Goal: Task Accomplishment & Management: Manage account settings

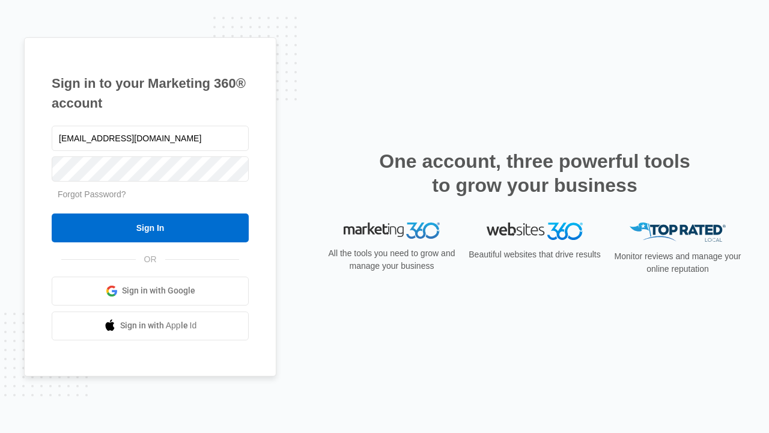
type input "[EMAIL_ADDRESS][DOMAIN_NAME]"
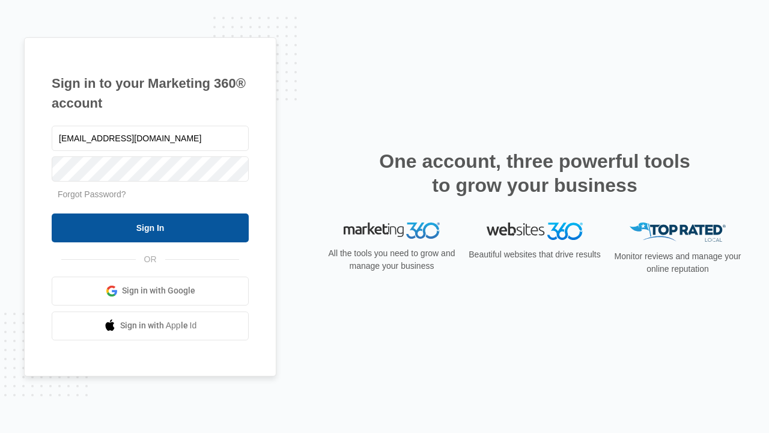
click at [150, 227] on input "Sign In" at bounding box center [150, 227] width 197 height 29
